Goal: Task Accomplishment & Management: Manage account settings

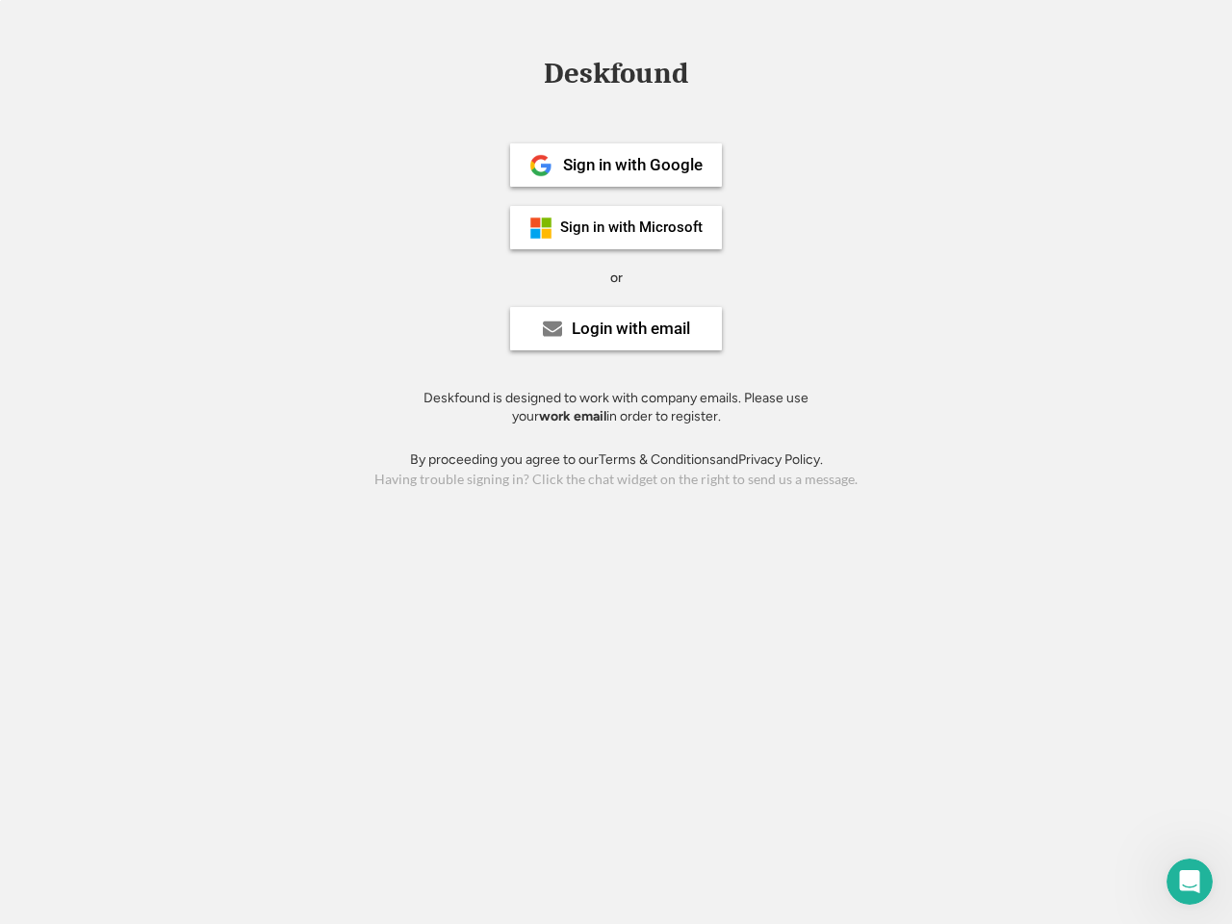
click at [616, 275] on div "or" at bounding box center [616, 277] width 13 height 19
click at [616, 77] on div "Deskfound" at bounding box center [616, 74] width 164 height 30
click at [526, 72] on div "Deskfound" at bounding box center [616, 77] width 1232 height 37
click at [616, 77] on div "Deskfound" at bounding box center [616, 74] width 164 height 30
click at [616, 277] on div "or" at bounding box center [616, 277] width 13 height 19
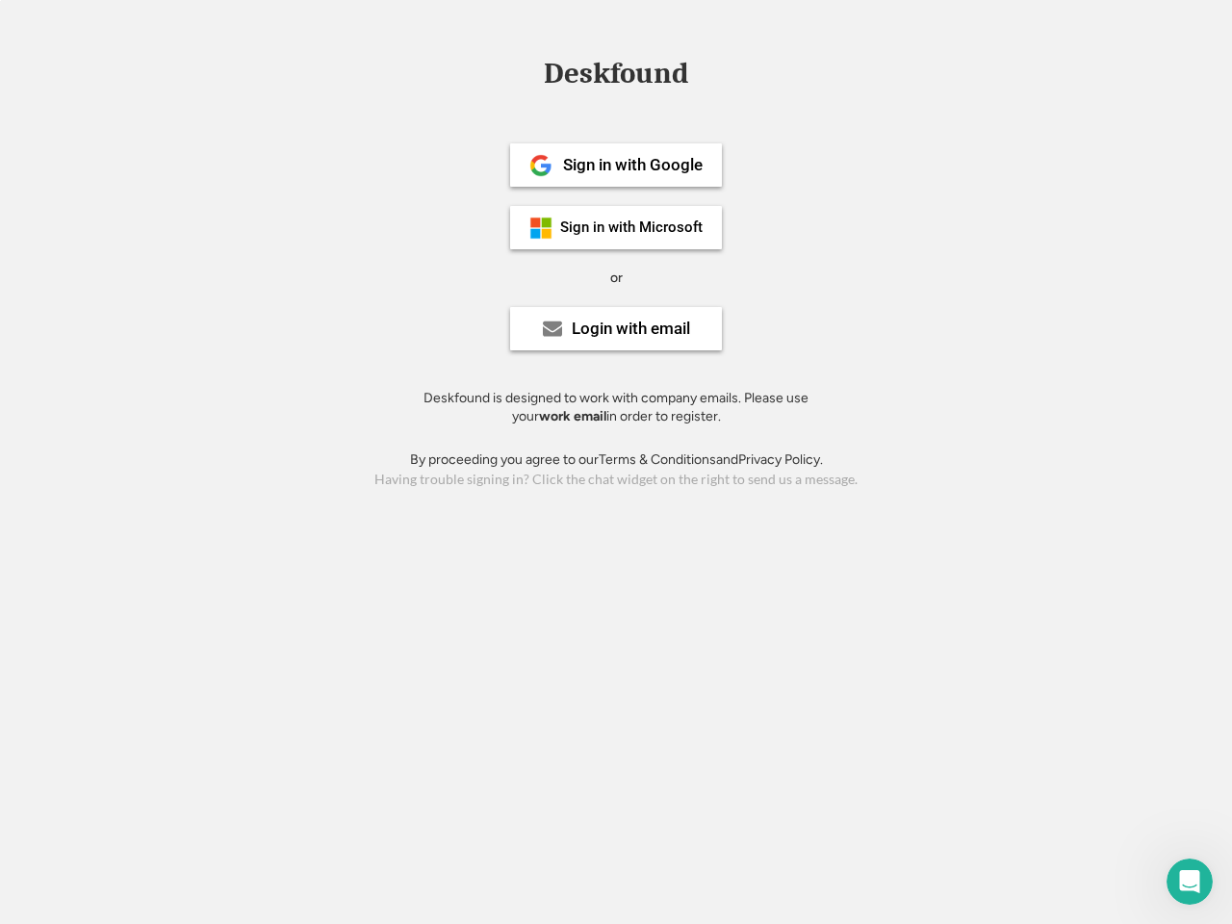
click at [616, 165] on div "Sign in with Google" at bounding box center [633, 165] width 140 height 16
click at [632, 165] on div "Sign in with Google" at bounding box center [633, 165] width 140 height 16
click at [541, 165] on img at bounding box center [540, 165] width 23 height 23
click at [616, 227] on div "Sign in with Microsoft" at bounding box center [631, 227] width 142 height 14
click at [632, 227] on div "Sign in with Microsoft" at bounding box center [631, 227] width 142 height 14
